Goal: Task Accomplishment & Management: Complete application form

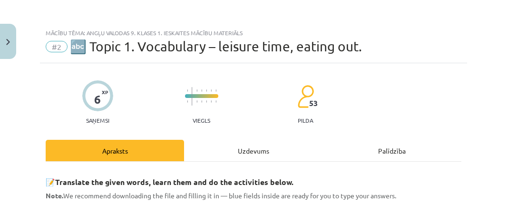
scroll to position [199, 0]
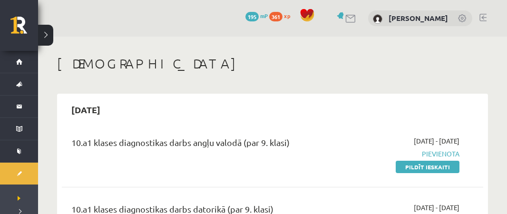
scroll to position [970, 0]
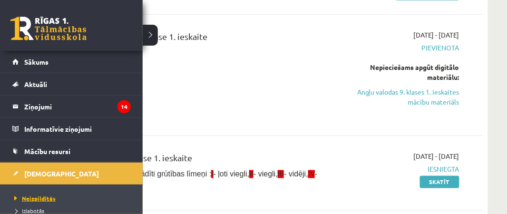
click at [31, 198] on span "Neizpildītās" at bounding box center [34, 199] width 44 height 8
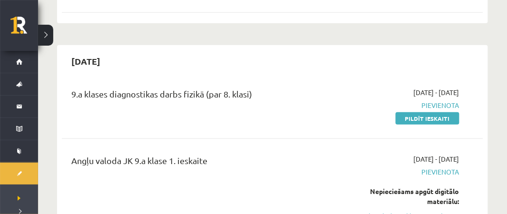
scroll to position [863, 0]
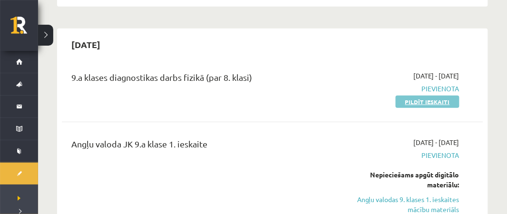
click at [444, 99] on link "Pildīt ieskaiti" at bounding box center [428, 102] width 64 height 12
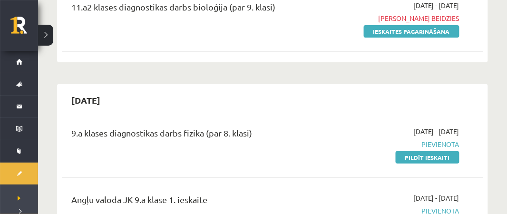
scroll to position [839, 0]
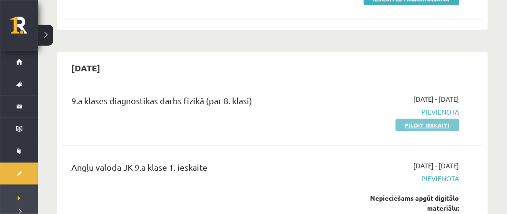
click at [426, 120] on link "Pildīt ieskaiti" at bounding box center [428, 125] width 64 height 12
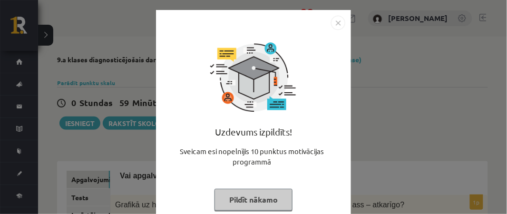
click at [252, 204] on button "Pildīt nākamo" at bounding box center [254, 200] width 78 height 22
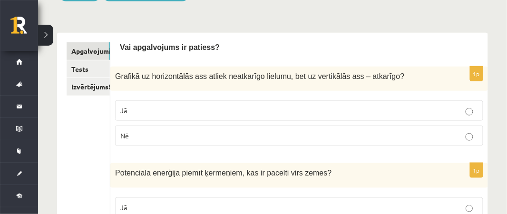
scroll to position [131, 0]
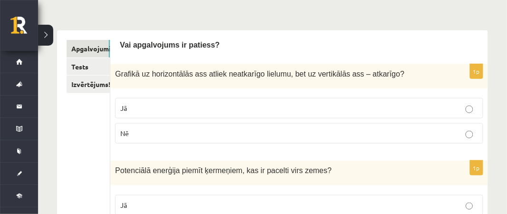
click at [286, 113] on p "Jā" at bounding box center [299, 108] width 358 height 10
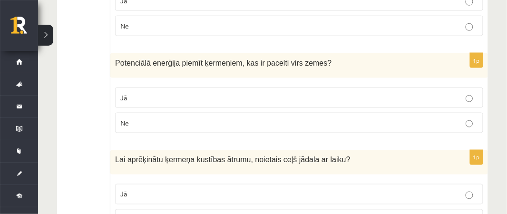
scroll to position [246, 0]
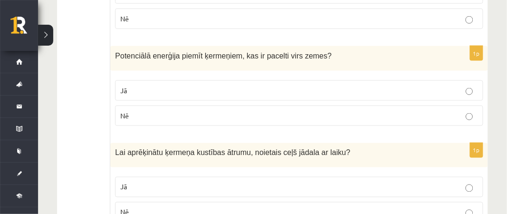
click at [215, 80] on label "Jā" at bounding box center [299, 90] width 368 height 20
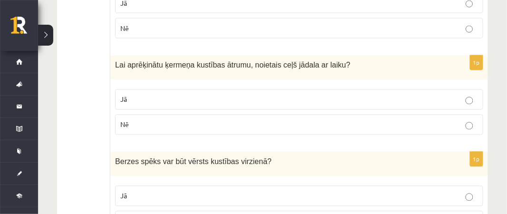
scroll to position [336, 0]
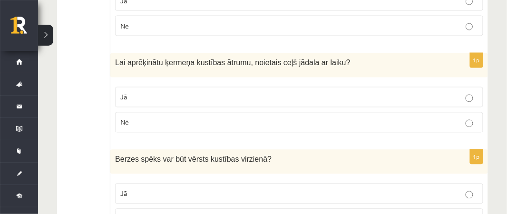
click at [213, 96] on p "Jā" at bounding box center [299, 97] width 358 height 10
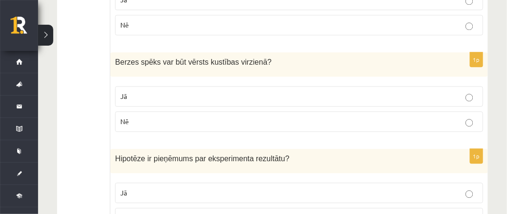
scroll to position [436, 0]
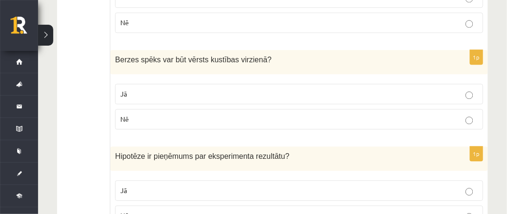
click at [239, 111] on label "Nē" at bounding box center [299, 119] width 368 height 20
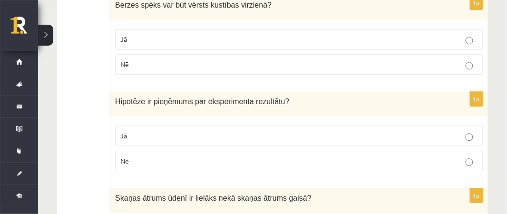
scroll to position [497, 0]
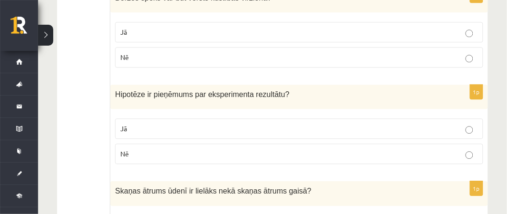
click at [221, 127] on p "Jā" at bounding box center [299, 129] width 358 height 10
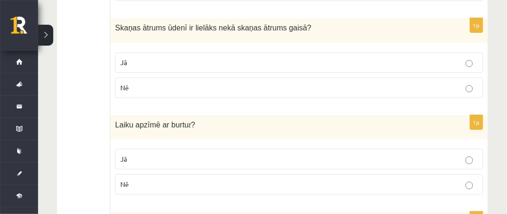
scroll to position [673, 0]
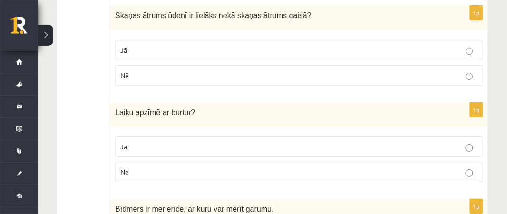
click at [247, 51] on p "Jā" at bounding box center [299, 50] width 358 height 10
click at [234, 142] on p "Jā" at bounding box center [299, 147] width 358 height 10
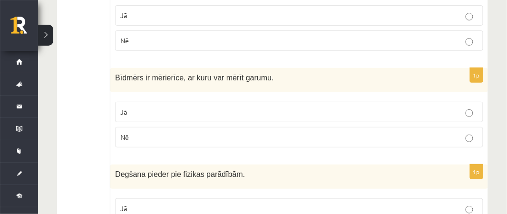
scroll to position [812, 0]
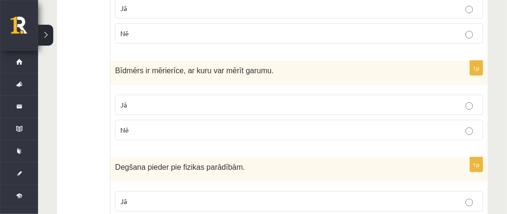
click at [352, 103] on p "Jā" at bounding box center [299, 105] width 358 height 10
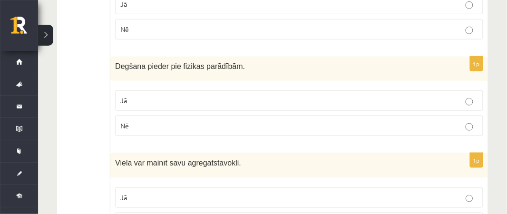
click at [457, 98] on p "Jā" at bounding box center [299, 101] width 358 height 10
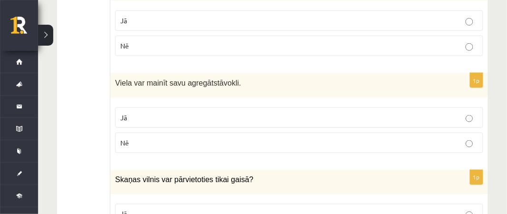
scroll to position [995, 0]
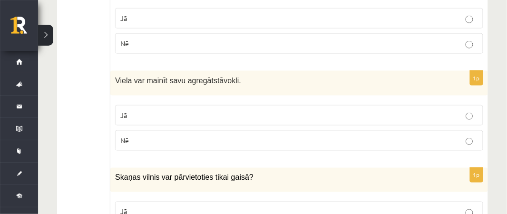
click at [472, 115] on label "Jā" at bounding box center [299, 115] width 368 height 20
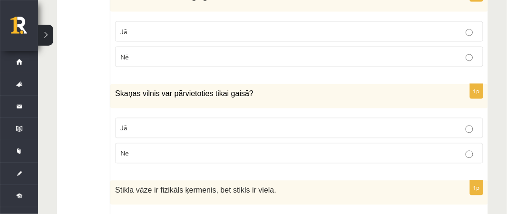
scroll to position [1082, 0]
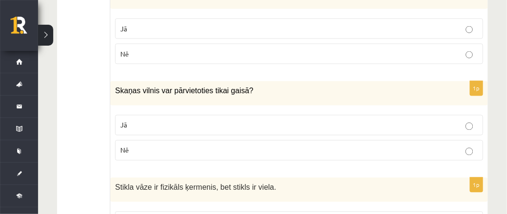
click at [465, 146] on p "Nē" at bounding box center [299, 151] width 358 height 10
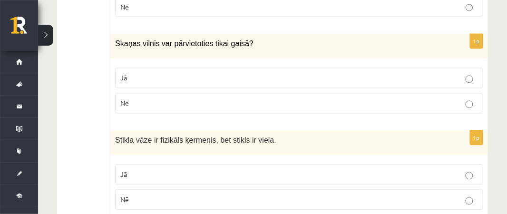
scroll to position [1148, 0]
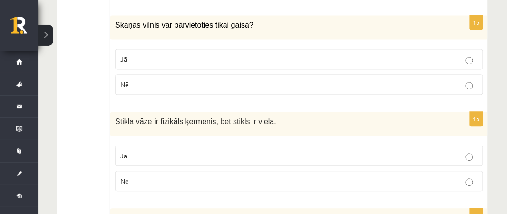
click at [377, 151] on p "Jā" at bounding box center [299, 156] width 358 height 10
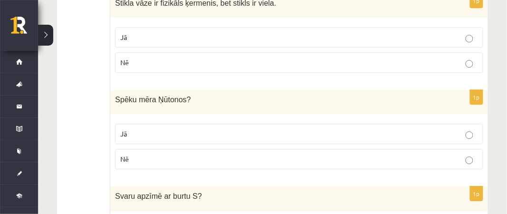
scroll to position [1271, 0]
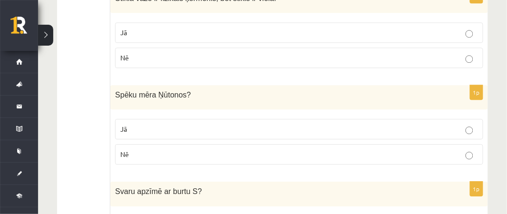
click at [448, 124] on p "Jā" at bounding box center [299, 129] width 358 height 10
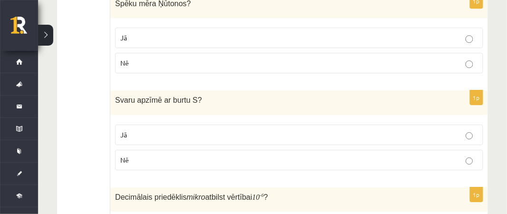
scroll to position [1379, 0]
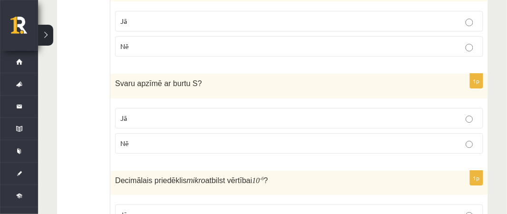
click at [470, 140] on label "Nē" at bounding box center [299, 143] width 368 height 20
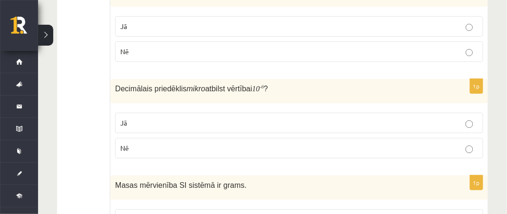
scroll to position [1473, 0]
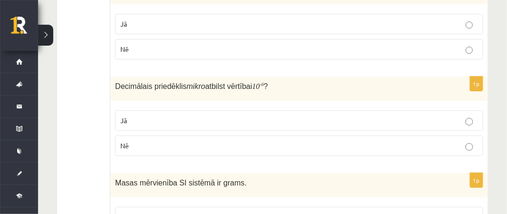
click at [444, 116] on p "Jā" at bounding box center [299, 121] width 358 height 10
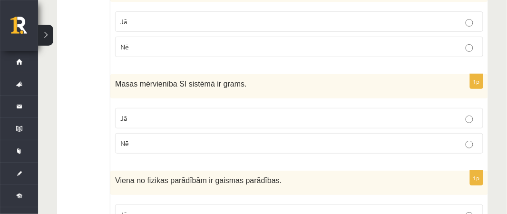
click at [293, 139] on p "Nē" at bounding box center [299, 144] width 358 height 10
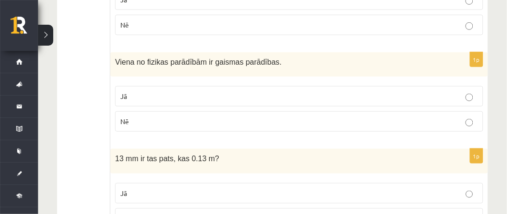
scroll to position [1705, 0]
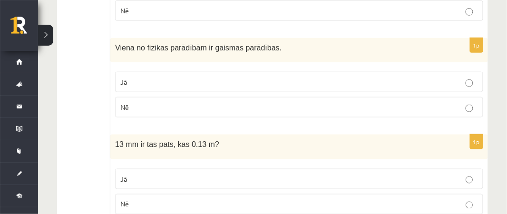
click at [390, 79] on label "Jā" at bounding box center [299, 82] width 368 height 20
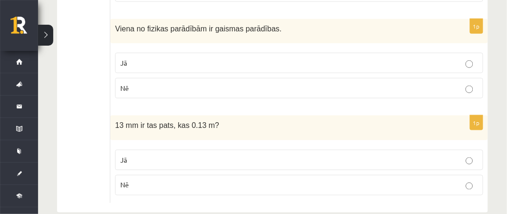
scroll to position [1731, 0]
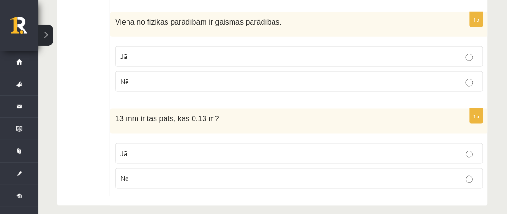
click at [200, 174] on p "Nē" at bounding box center [299, 179] width 358 height 10
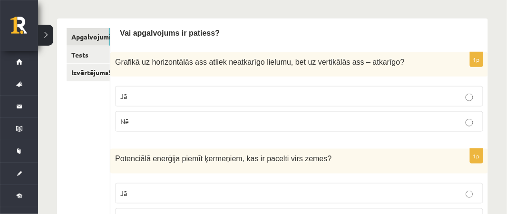
scroll to position [152, 0]
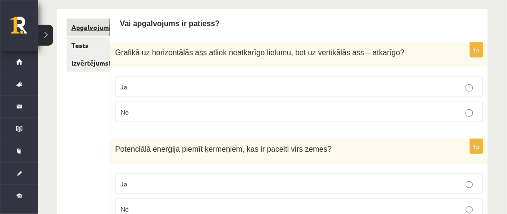
click at [90, 29] on link "Apgalvojumi" at bounding box center [88, 28] width 43 height 18
click at [84, 42] on link "Tests" at bounding box center [88, 46] width 43 height 18
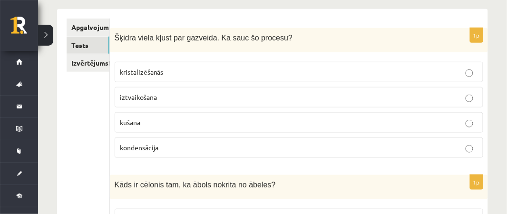
click at [203, 96] on p "iztvaikošana" at bounding box center [299, 97] width 358 height 10
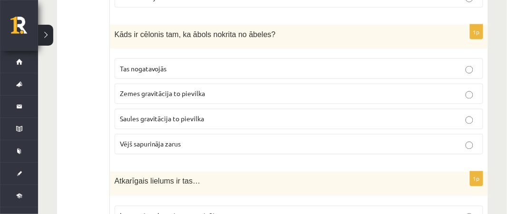
scroll to position [312, 0]
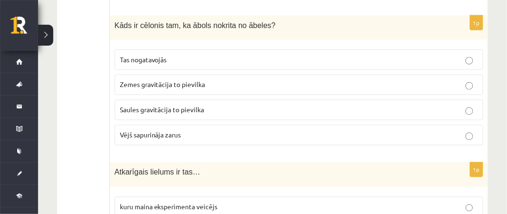
click at [434, 91] on label "Zemes gravitācija to pievilka" at bounding box center [299, 85] width 369 height 20
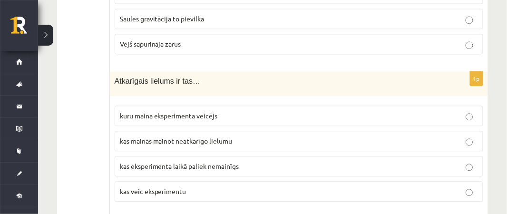
scroll to position [424, 0]
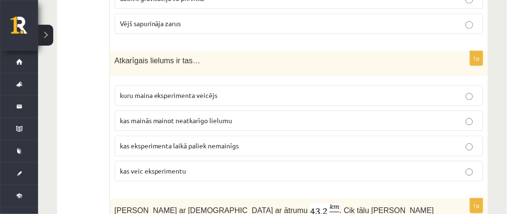
click at [189, 118] on span "kas mainās mainot neatkarīgo lielumu" at bounding box center [176, 120] width 113 height 9
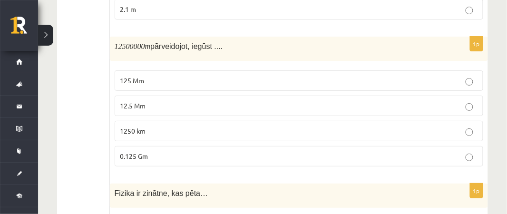
scroll to position [746, 0]
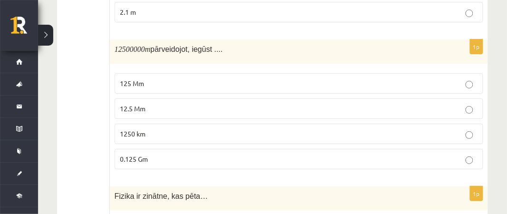
click at [403, 104] on p "12.5 Mm" at bounding box center [299, 109] width 358 height 10
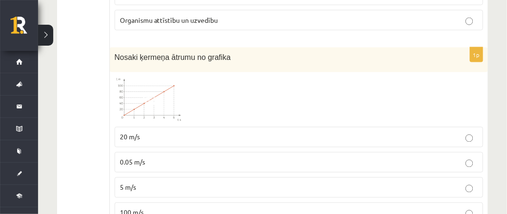
scroll to position [1041, 0]
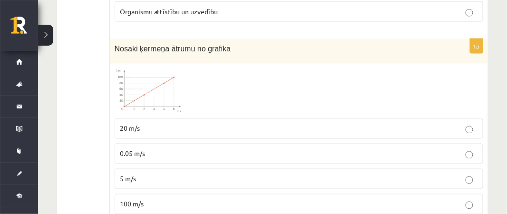
click at [174, 194] on label "100 m/s" at bounding box center [299, 204] width 369 height 20
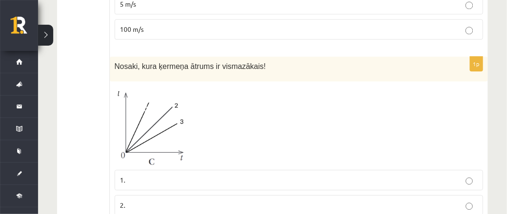
scroll to position [1219, 0]
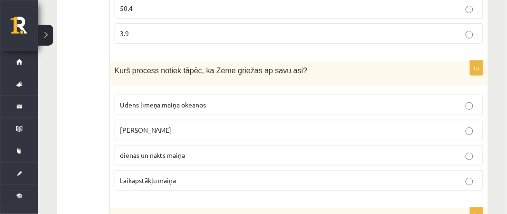
scroll to position [1599, 0]
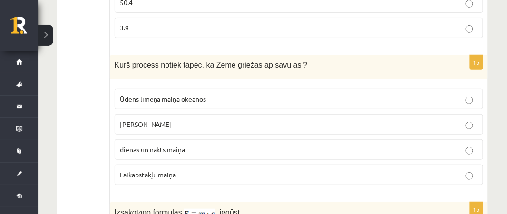
click at [334, 145] on p "dienas un nakts maiņa" at bounding box center [299, 150] width 358 height 10
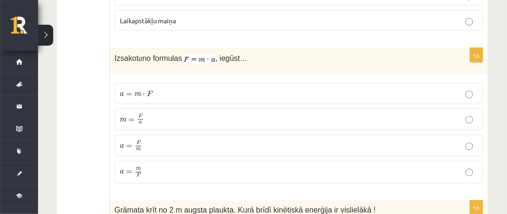
scroll to position [1758, 0]
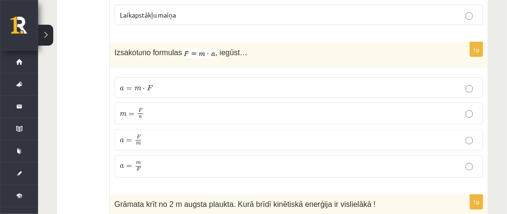
click at [289, 108] on p "m = F a m = F a" at bounding box center [299, 113] width 358 height 11
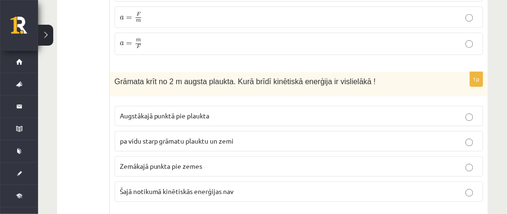
scroll to position [1884, 0]
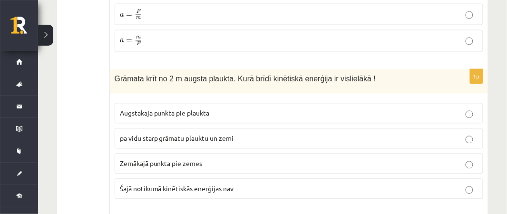
click at [308, 159] on p "Zemākajā punkta pie zemes" at bounding box center [299, 164] width 358 height 10
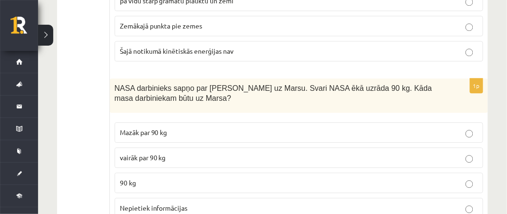
scroll to position [2019, 0]
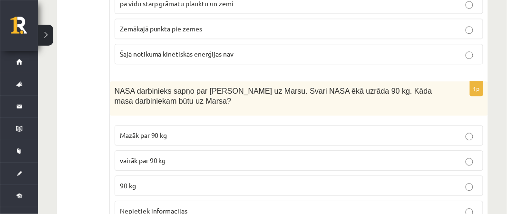
click at [274, 181] on p "90 kg" at bounding box center [299, 186] width 358 height 10
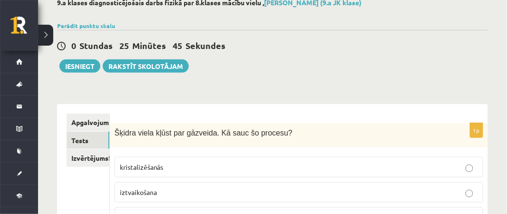
scroll to position [63, 0]
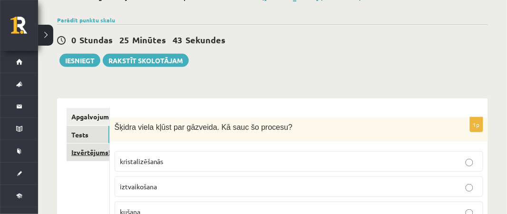
click at [89, 153] on link "Izvērtējums!" at bounding box center [88, 153] width 43 height 18
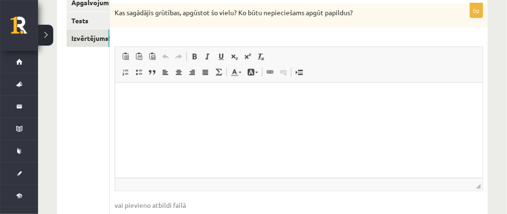
scroll to position [178, 0]
click at [117, 102] on html at bounding box center [299, 96] width 368 height 29
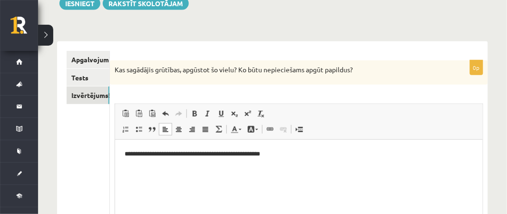
scroll to position [119, 0]
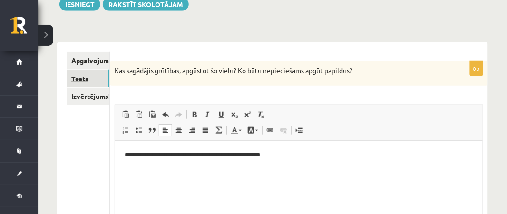
click at [84, 79] on link "Tests" at bounding box center [88, 79] width 43 height 18
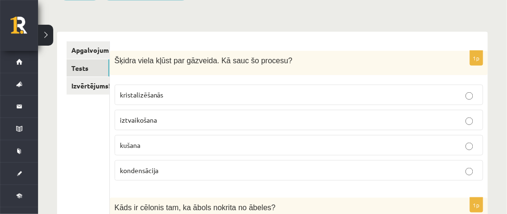
scroll to position [139, 0]
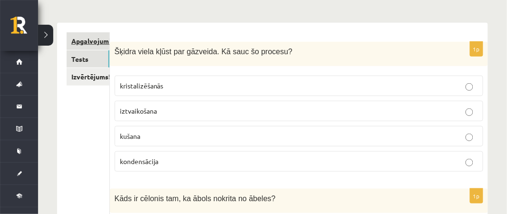
click at [84, 41] on link "Apgalvojumi" at bounding box center [88, 41] width 43 height 18
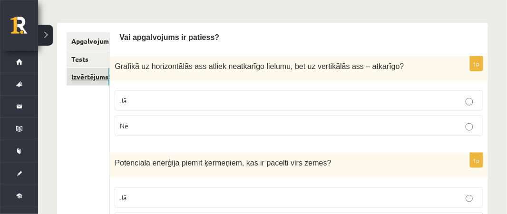
click at [90, 74] on link "Izvērtējums!" at bounding box center [88, 77] width 43 height 18
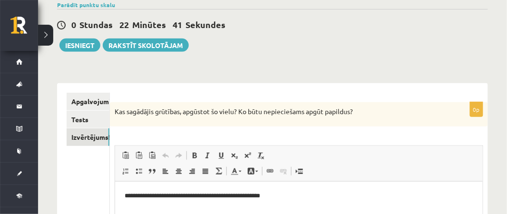
scroll to position [63, 0]
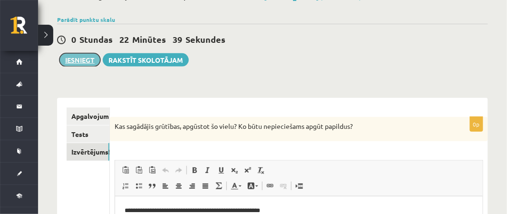
click at [86, 56] on button "Iesniegt" at bounding box center [80, 59] width 41 height 13
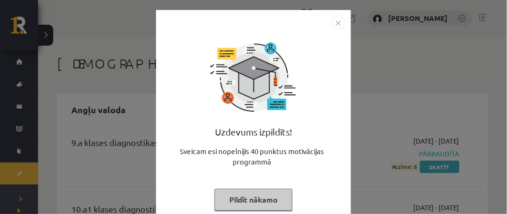
click at [263, 198] on button "Pildīt nākamo" at bounding box center [254, 200] width 78 height 22
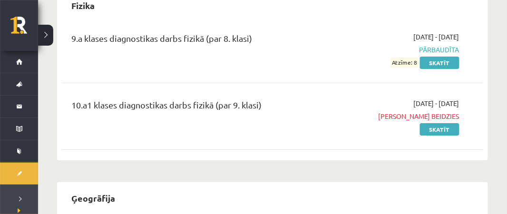
scroll to position [684, 0]
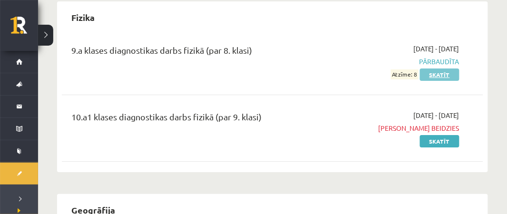
click at [454, 74] on link "Skatīt" at bounding box center [440, 75] width 40 height 12
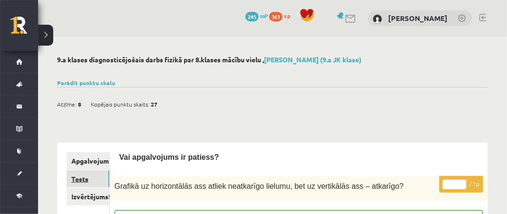
click at [88, 172] on link "Tests" at bounding box center [88, 179] width 43 height 18
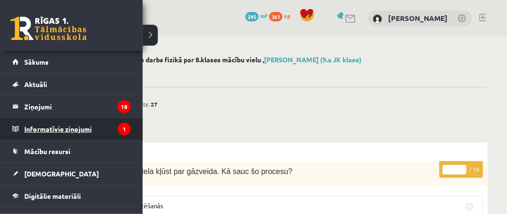
click at [55, 130] on legend "Informatīvie ziņojumi 1" at bounding box center [77, 129] width 107 height 22
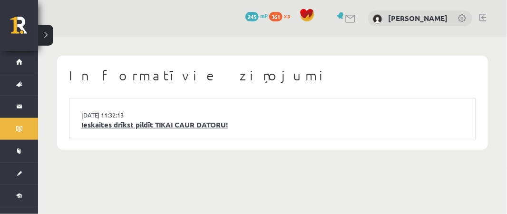
click at [194, 124] on link "Ieskaites drīkst pildīt TIKAI CAUR DATORU!" at bounding box center [272, 124] width 383 height 11
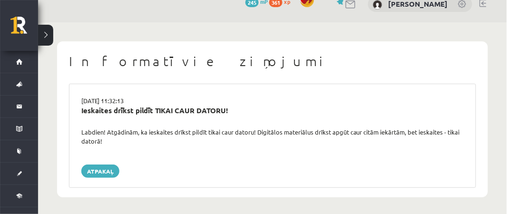
scroll to position [16, 0]
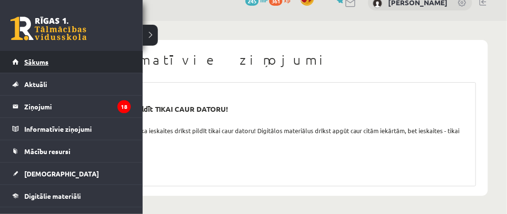
click at [28, 62] on span "Sākums" at bounding box center [36, 62] width 24 height 9
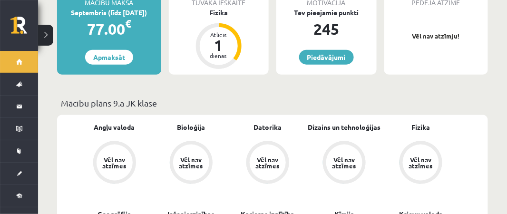
scroll to position [220, 0]
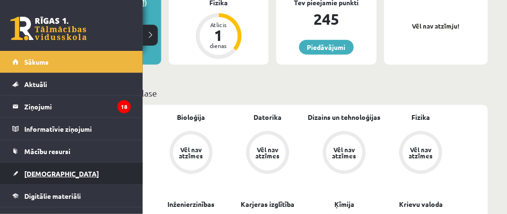
click at [43, 173] on span "[DEMOGRAPHIC_DATA]" at bounding box center [61, 173] width 75 height 9
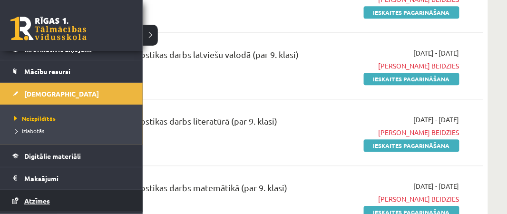
scroll to position [84, 0]
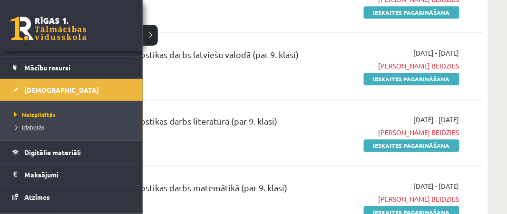
click at [43, 124] on span "Izlabotās" at bounding box center [28, 127] width 32 height 8
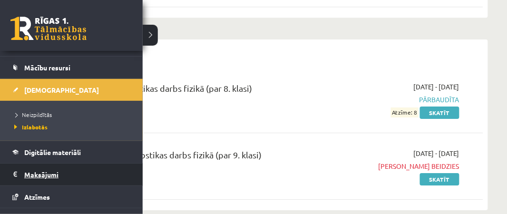
scroll to position [646, 0]
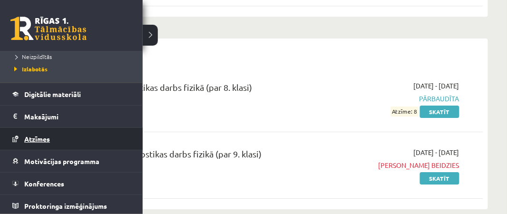
click at [42, 135] on span "Atzīmes" at bounding box center [37, 139] width 26 height 9
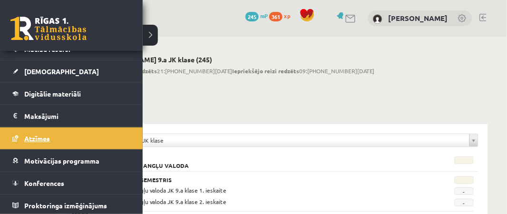
scroll to position [102, 0]
click at [36, 128] on link "Atzīmes" at bounding box center [71, 139] width 119 height 22
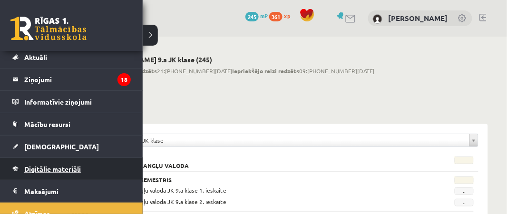
scroll to position [33, 0]
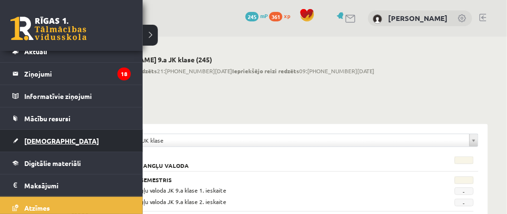
click at [42, 137] on span "[DEMOGRAPHIC_DATA]" at bounding box center [61, 141] width 75 height 9
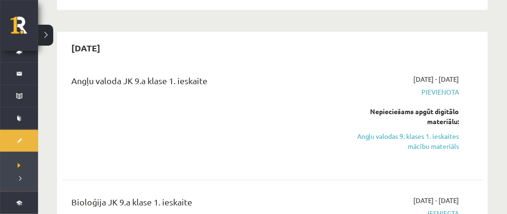
scroll to position [859, 0]
